Goal: Check status: Check status

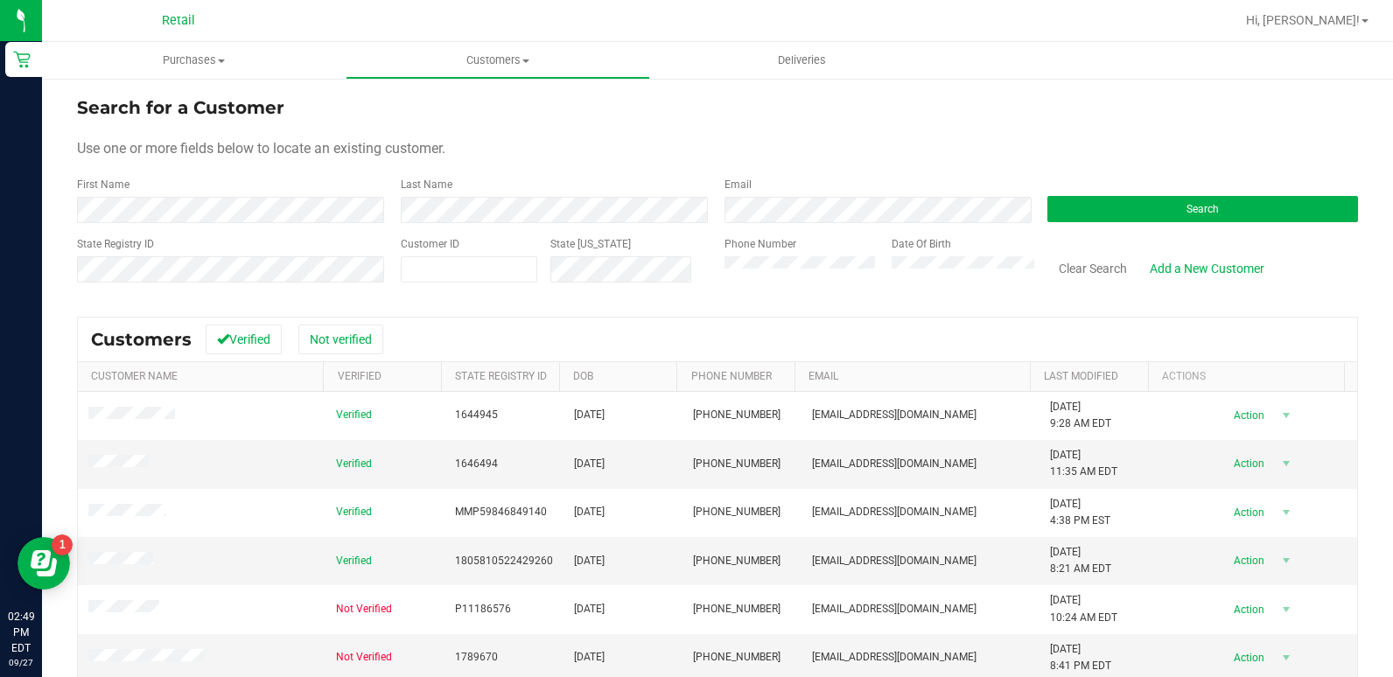
drag, startPoint x: 173, startPoint y: 192, endPoint x: 175, endPoint y: 226, distance: 33.3
click at [173, 193] on div "First Name" at bounding box center [232, 200] width 311 height 46
click at [176, 227] on form "Search for a Customer Use one or more fields below to locate an existing custom…" at bounding box center [717, 196] width 1281 height 204
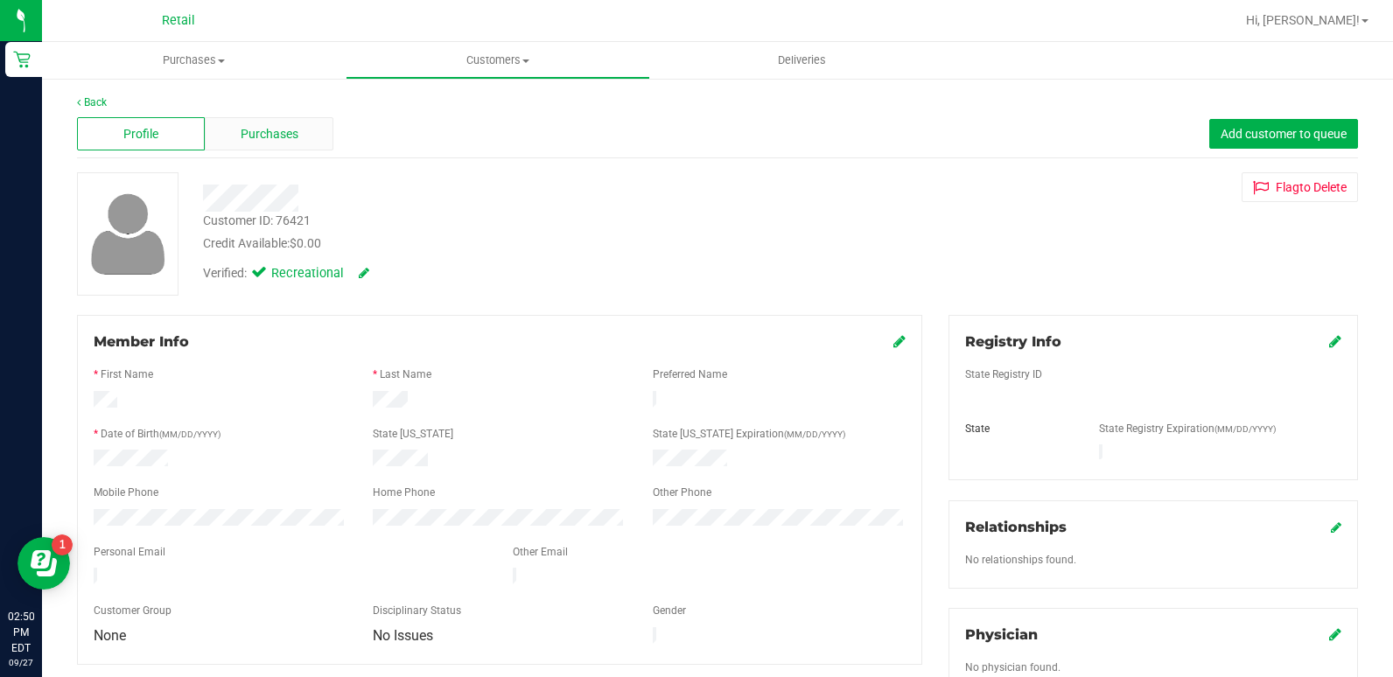
click at [313, 143] on div "Purchases" at bounding box center [269, 133] width 128 height 33
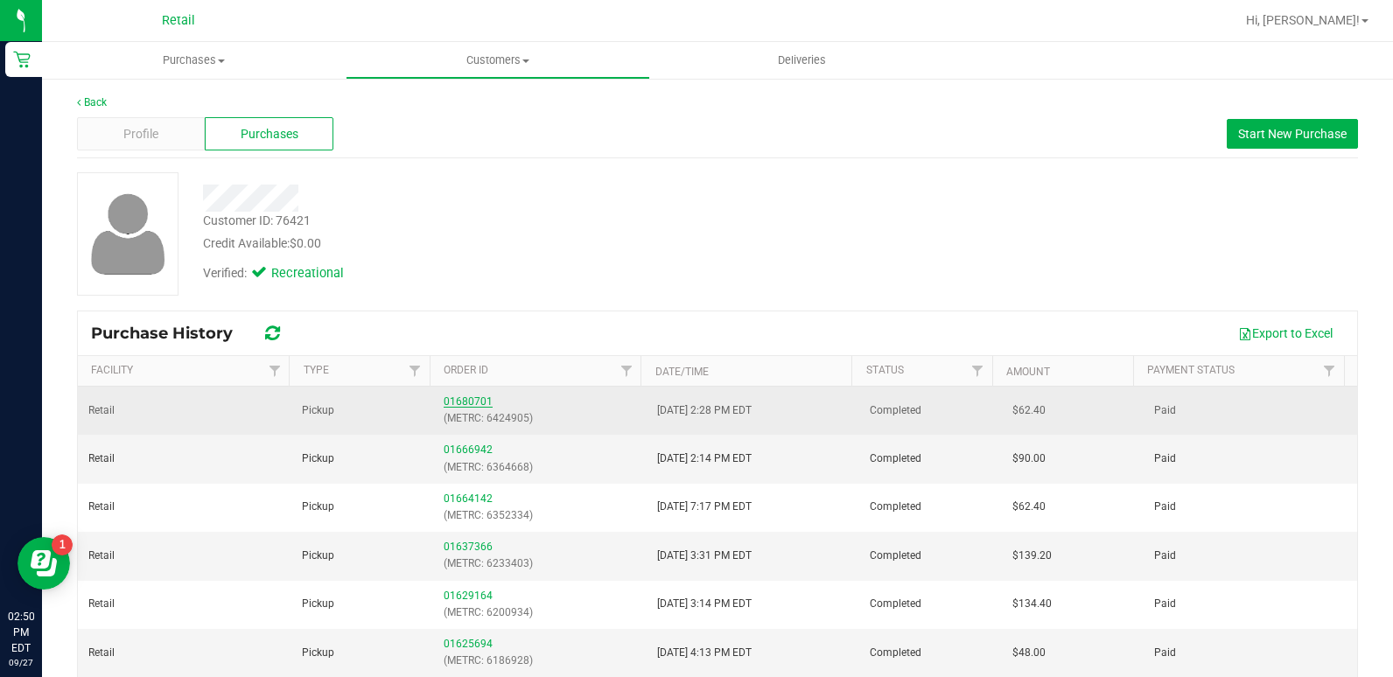
click at [444, 405] on link "01680701" at bounding box center [468, 401] width 49 height 12
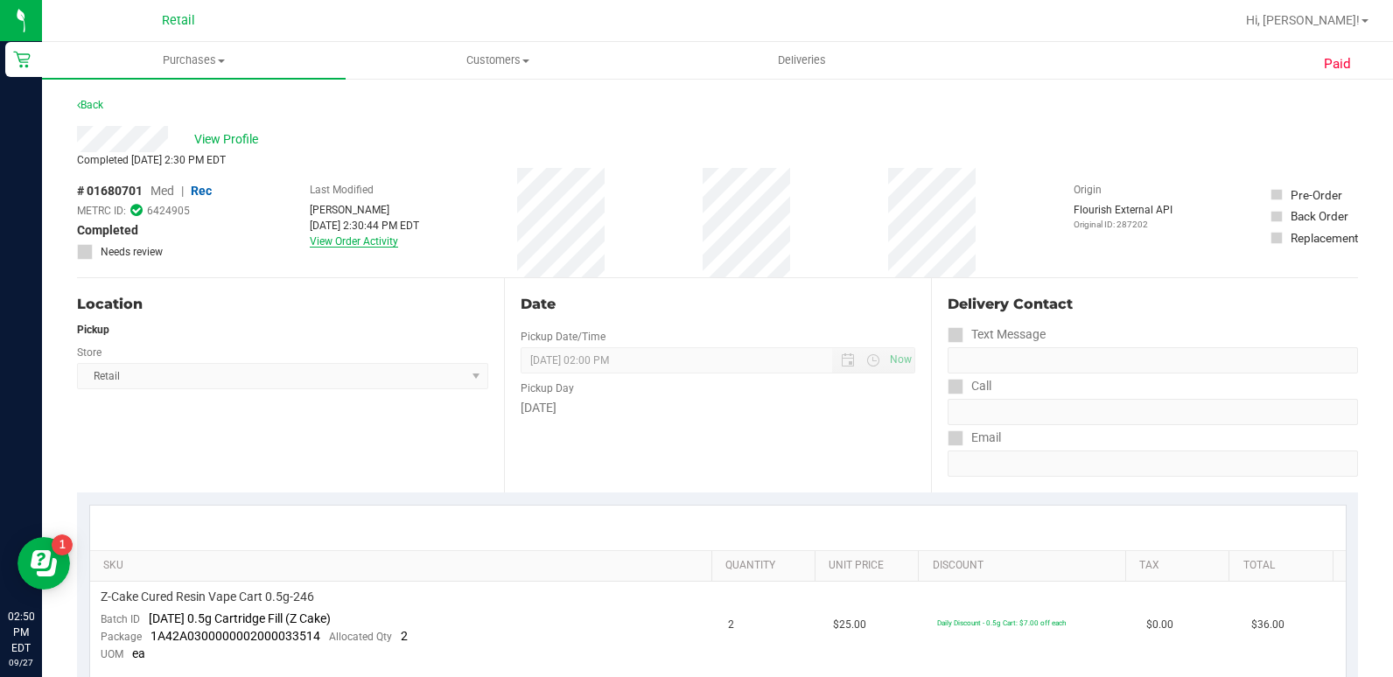
click at [364, 242] on link "View Order Activity" at bounding box center [354, 241] width 88 height 12
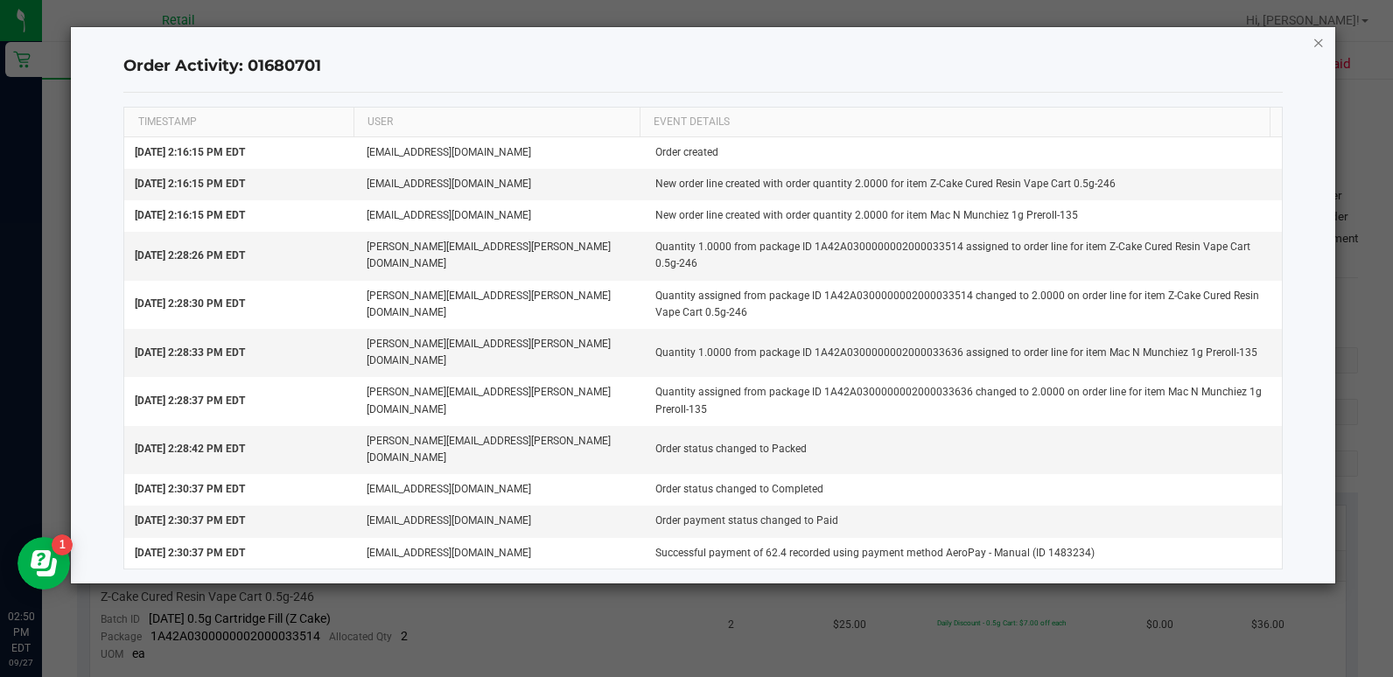
click at [1313, 43] on icon "button" at bounding box center [1318, 41] width 12 height 21
